Goal: Task Accomplishment & Management: Manage account settings

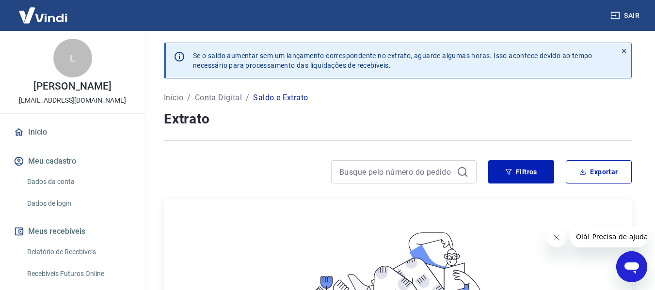
click at [54, 182] on link "Dados da conta" at bounding box center [78, 182] width 110 height 20
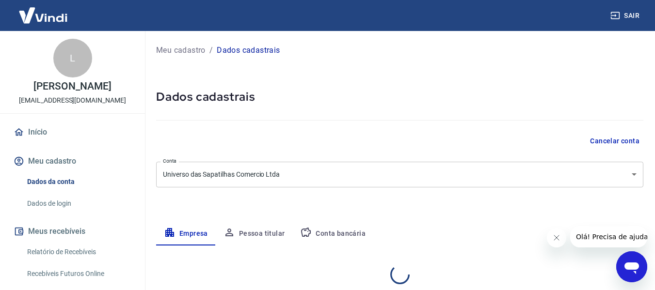
select select "SP"
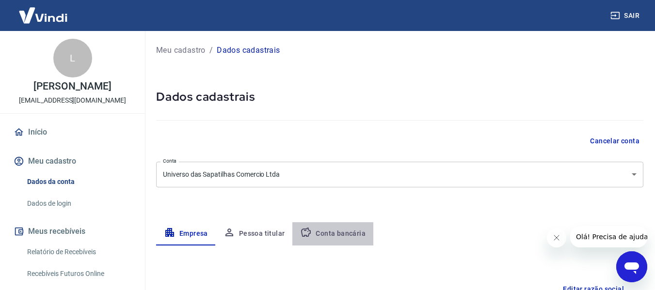
click at [341, 231] on button "Conta bancária" at bounding box center [332, 233] width 81 height 23
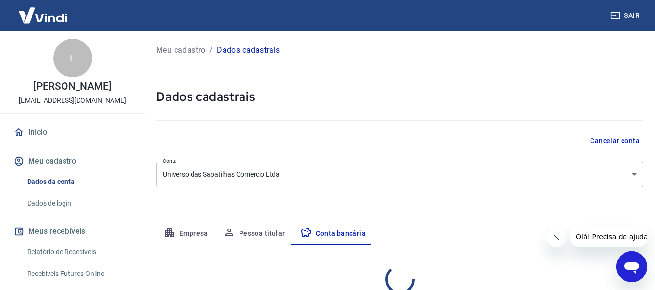
select select "1"
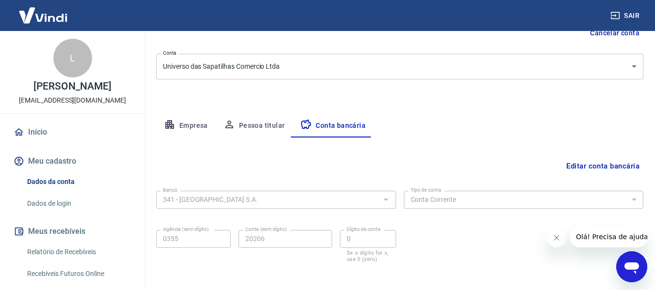
scroll to position [151, 0]
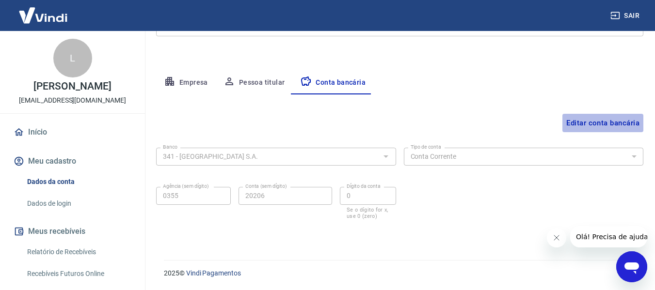
click at [595, 124] on button "Editar conta bancária" at bounding box center [602, 123] width 81 height 18
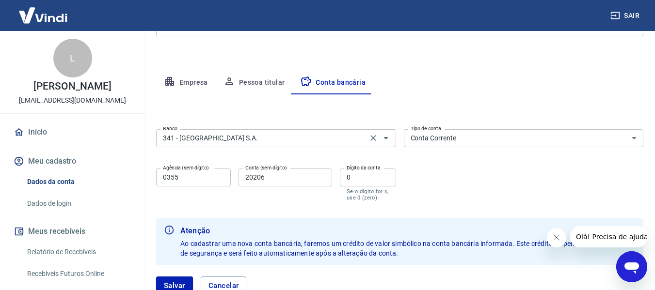
click at [291, 144] on div "341 - ITAÚ UNIBANCO S.A. Banco" at bounding box center [276, 138] width 240 height 18
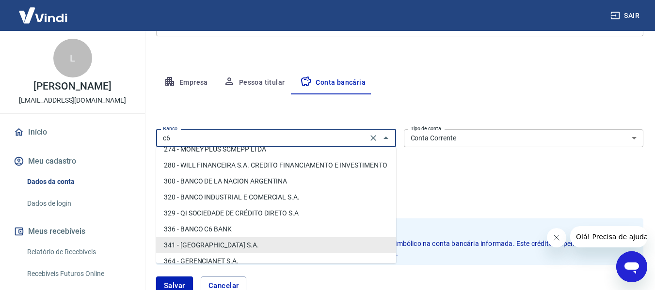
scroll to position [0, 0]
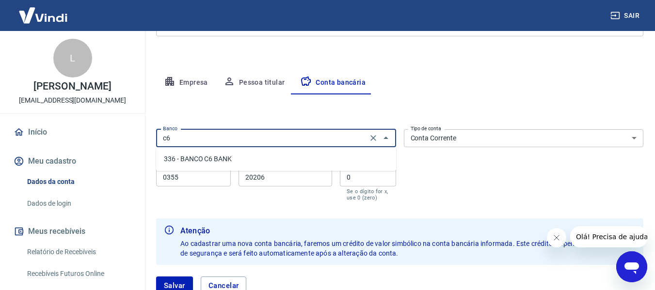
click at [229, 155] on li "336 - BANCO C6 BANK" at bounding box center [276, 159] width 240 height 16
type input "336 - BANCO C6 BANK"
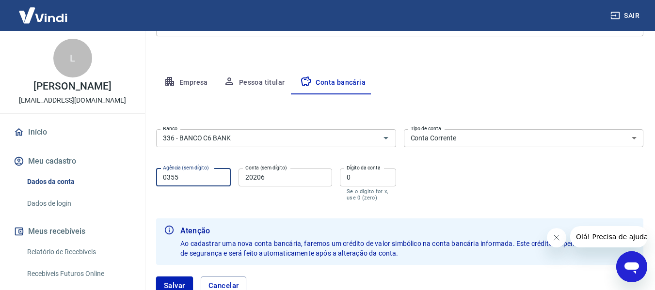
drag, startPoint x: 188, startPoint y: 177, endPoint x: 126, endPoint y: 177, distance: 61.0
type input "0001"
drag, startPoint x: 268, startPoint y: 183, endPoint x: 235, endPoint y: 181, distance: 33.0
click at [235, 181] on div "Agência (sem dígito) 0001 Agência (sem dígito) Conta (sem dígito) 20206 Conta (…" at bounding box center [276, 184] width 240 height 38
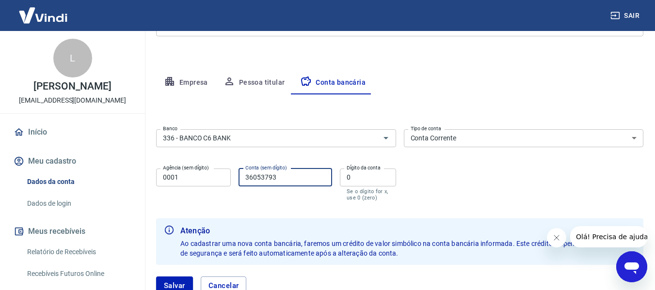
type input "36053793"
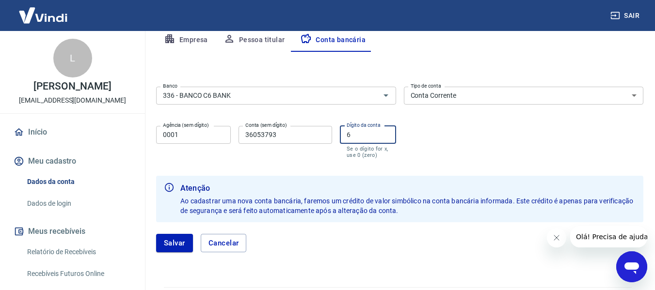
scroll to position [195, 0]
type input "6"
click at [176, 240] on button "Salvar" at bounding box center [174, 242] width 37 height 18
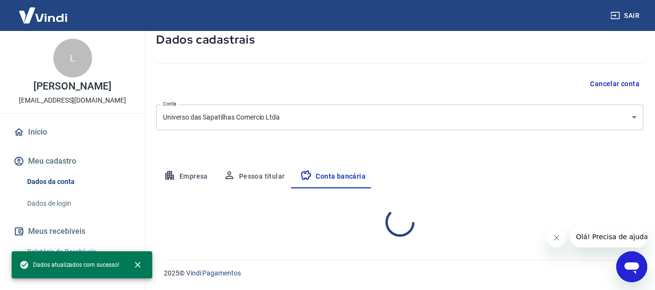
select select "1"
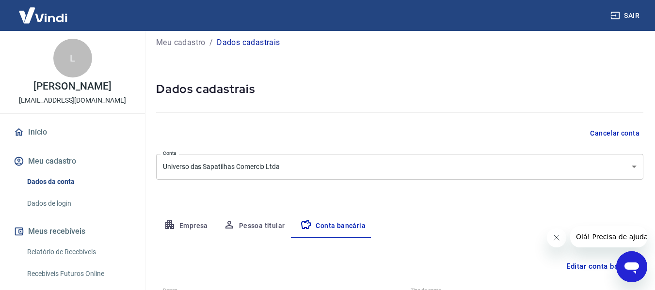
scroll to position [0, 0]
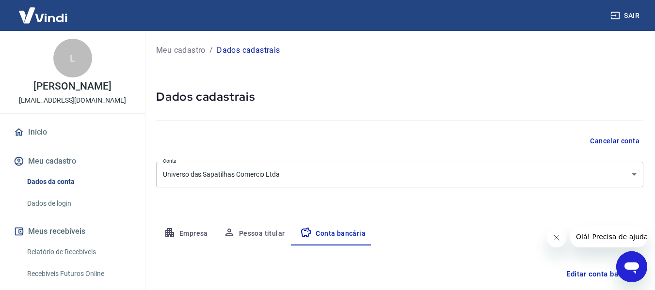
click at [48, 17] on img at bounding box center [43, 15] width 63 height 30
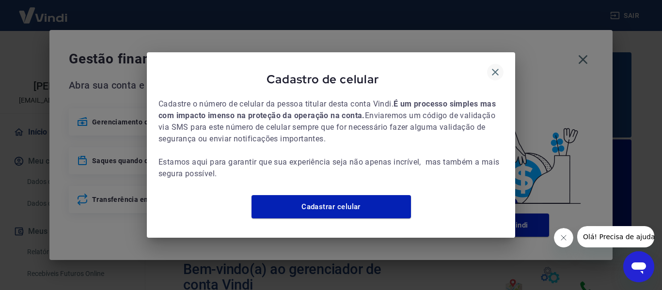
click at [494, 66] on icon "button" at bounding box center [495, 72] width 12 height 12
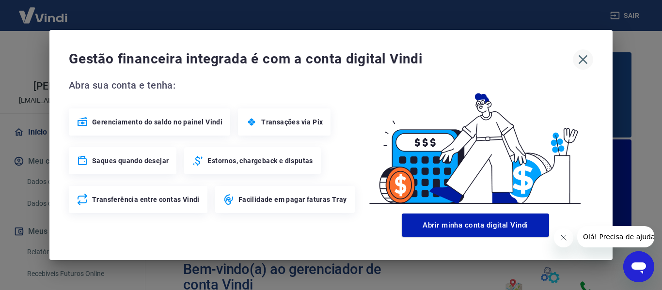
click at [579, 62] on icon "button" at bounding box center [583, 60] width 16 height 16
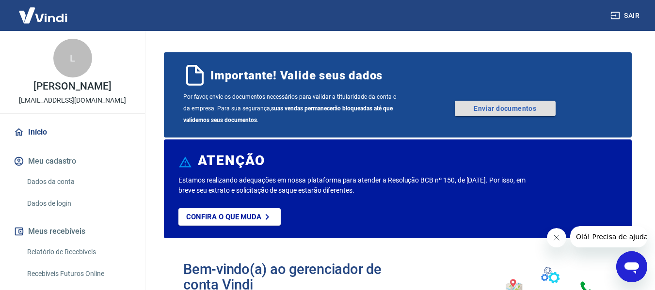
click at [483, 108] on link "Enviar documentos" at bounding box center [504, 109] width 101 height 16
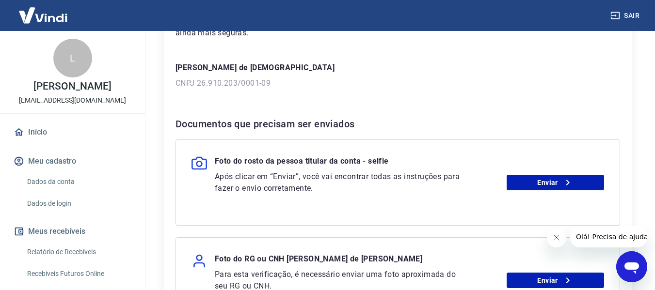
scroll to position [130, 0]
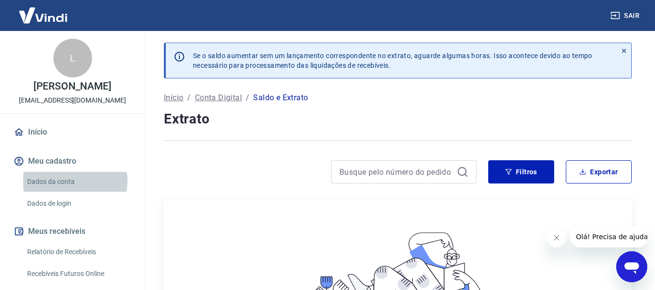
click at [71, 181] on link "Dados da conta" at bounding box center [78, 182] width 110 height 20
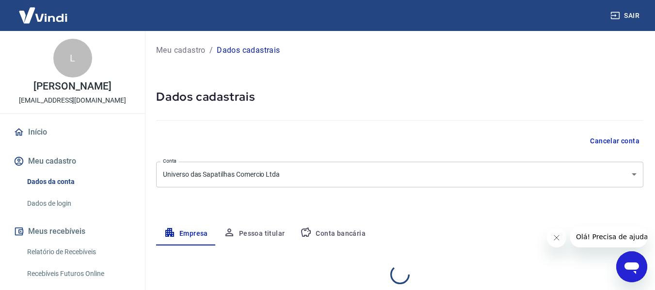
select select "SP"
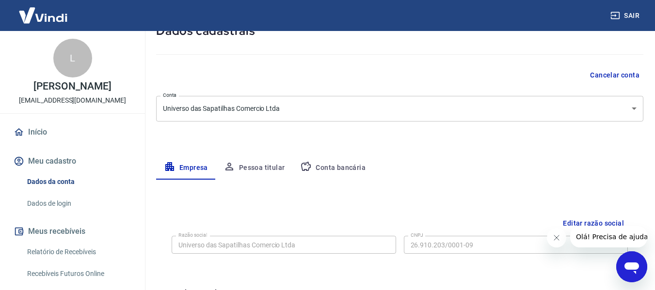
scroll to position [69, 0]
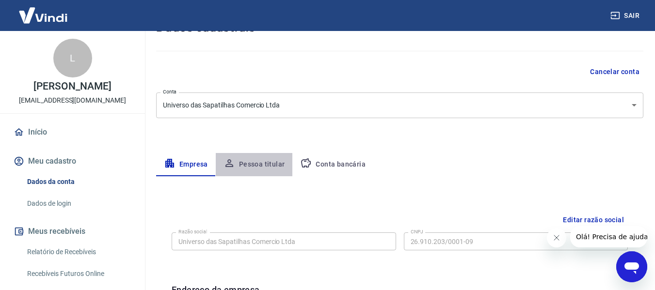
click at [272, 160] on button "Pessoa titular" at bounding box center [254, 164] width 77 height 23
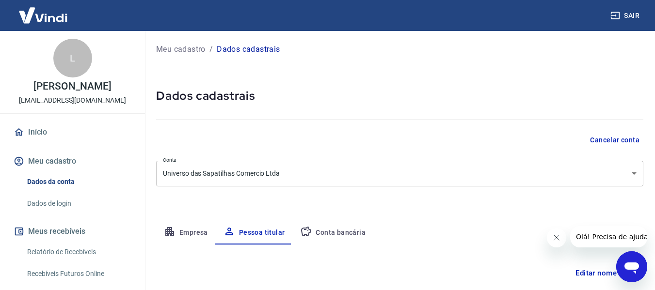
scroll to position [0, 0]
click at [59, 160] on button "Meu cadastro" at bounding box center [73, 161] width 122 height 21
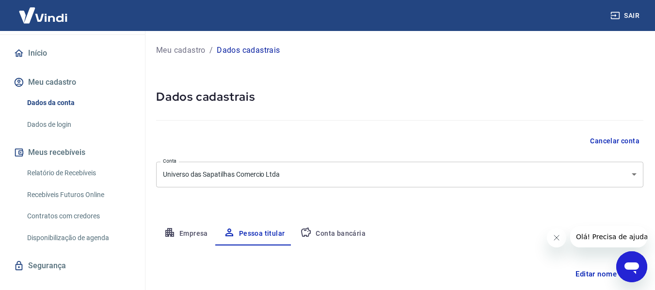
scroll to position [94, 0]
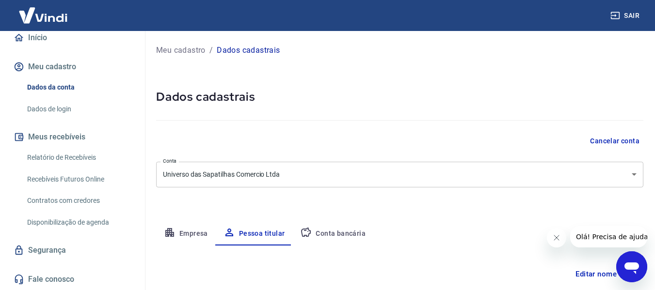
click at [191, 237] on button "Empresa" at bounding box center [186, 233] width 60 height 23
select select "SP"
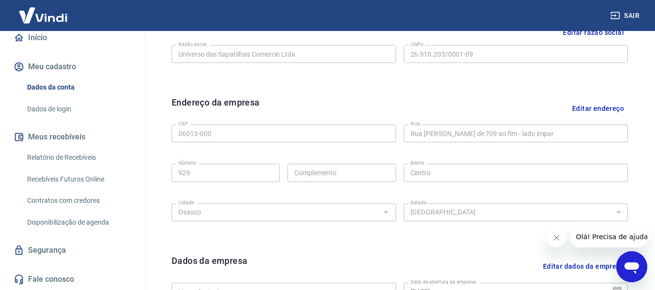
scroll to position [0, 0]
